Goal: Check status: Verify the current state of an ongoing process or item

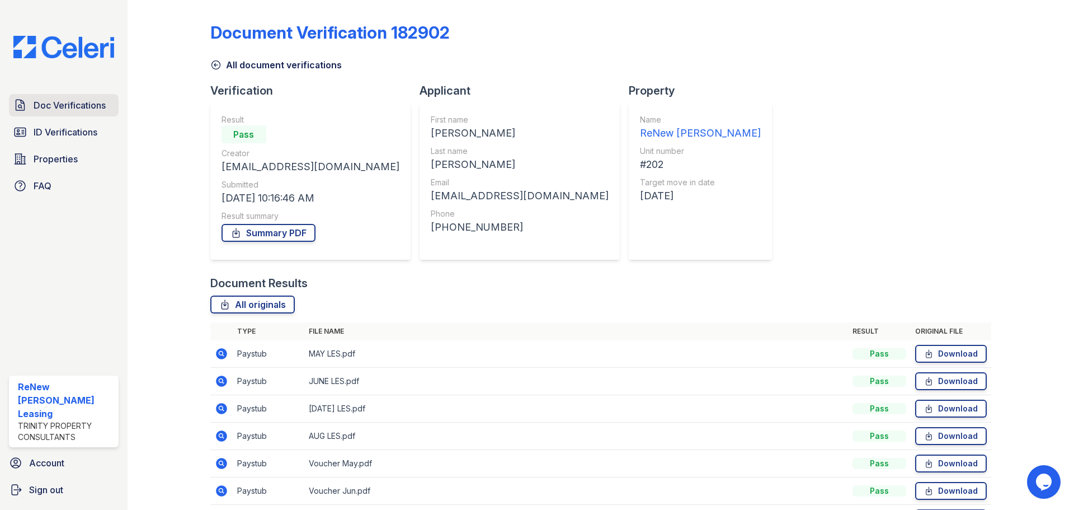
click at [66, 112] on span "Doc Verifications" at bounding box center [70, 104] width 72 height 13
click at [65, 133] on span "ID Verifications" at bounding box center [66, 131] width 64 height 13
click at [47, 135] on span "ID Verifications" at bounding box center [66, 131] width 64 height 13
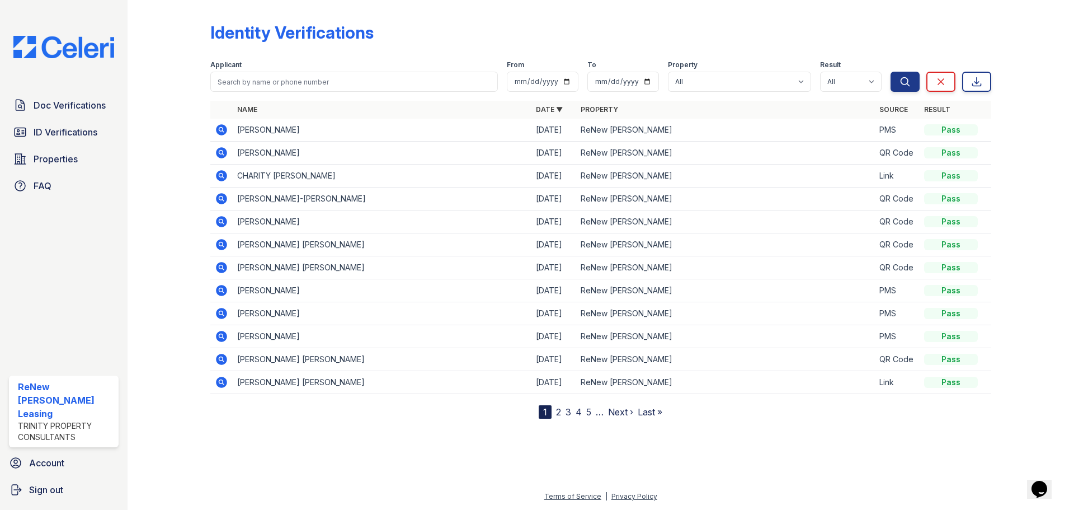
click at [220, 312] on icon at bounding box center [220, 312] width 3 height 3
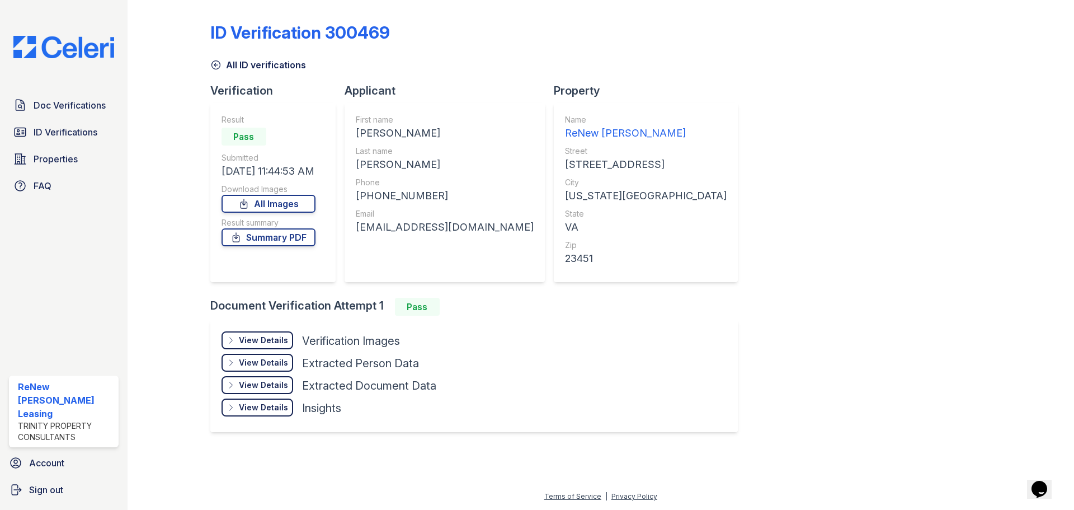
click at [267, 339] on div "View Details" at bounding box center [263, 340] width 49 height 11
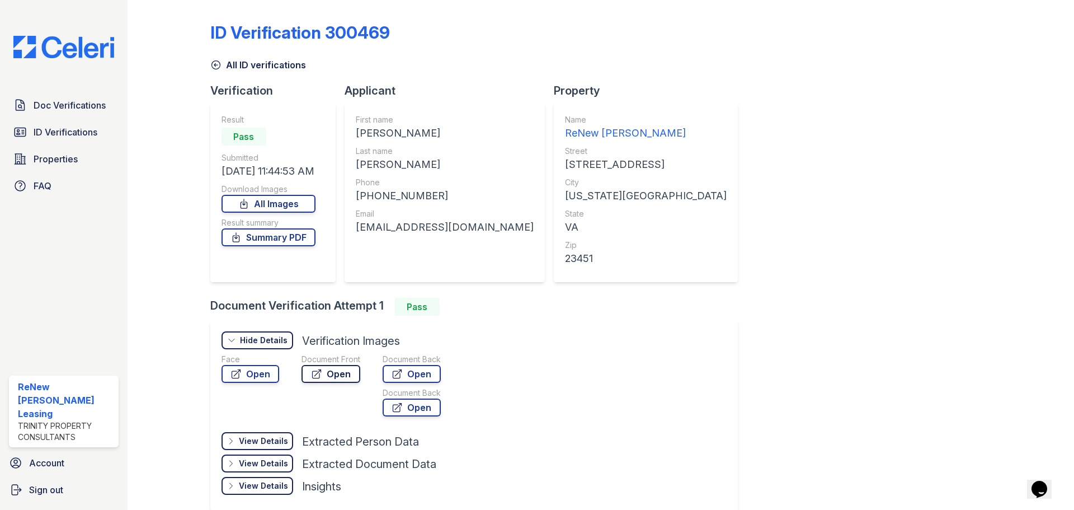
click at [326, 378] on link "Open" at bounding box center [331, 374] width 59 height 18
